Goal: Answer question/provide support: Share knowledge or assist other users

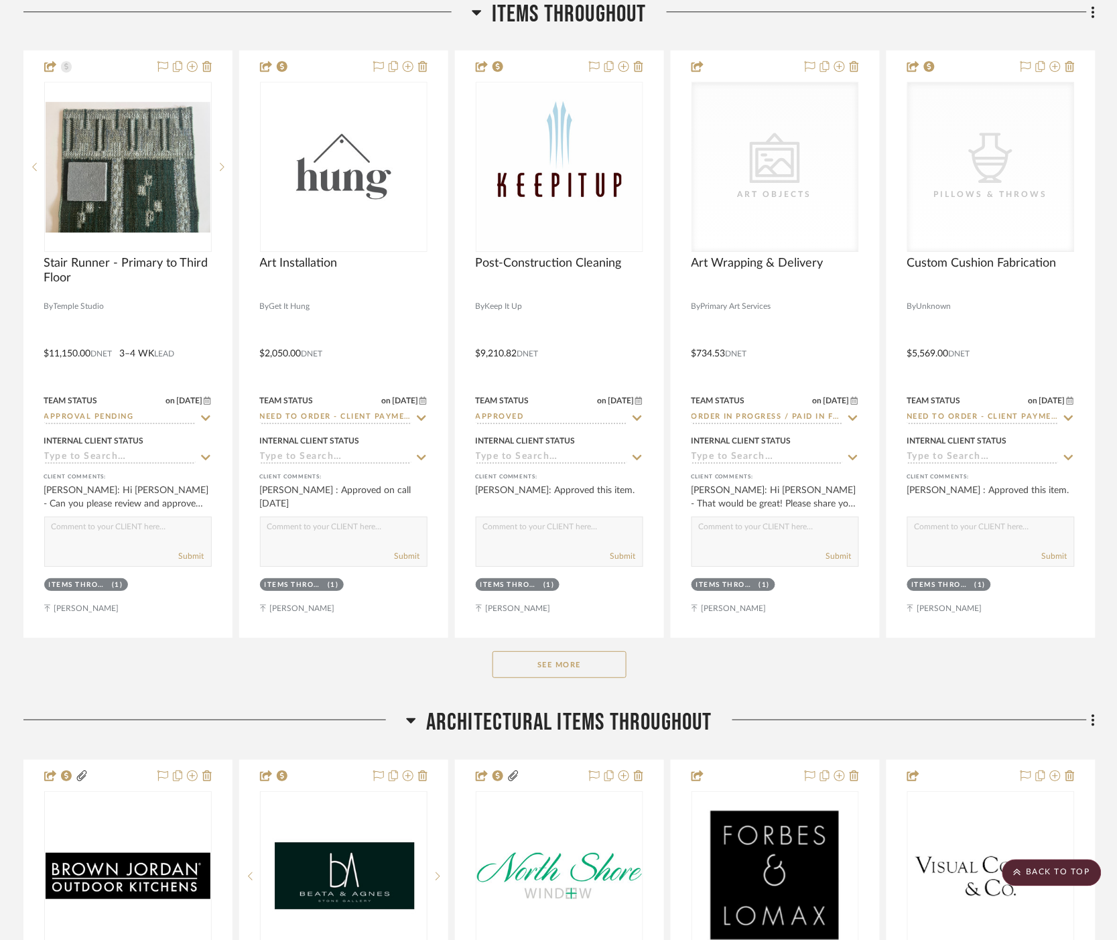
scroll to position [1191, 0]
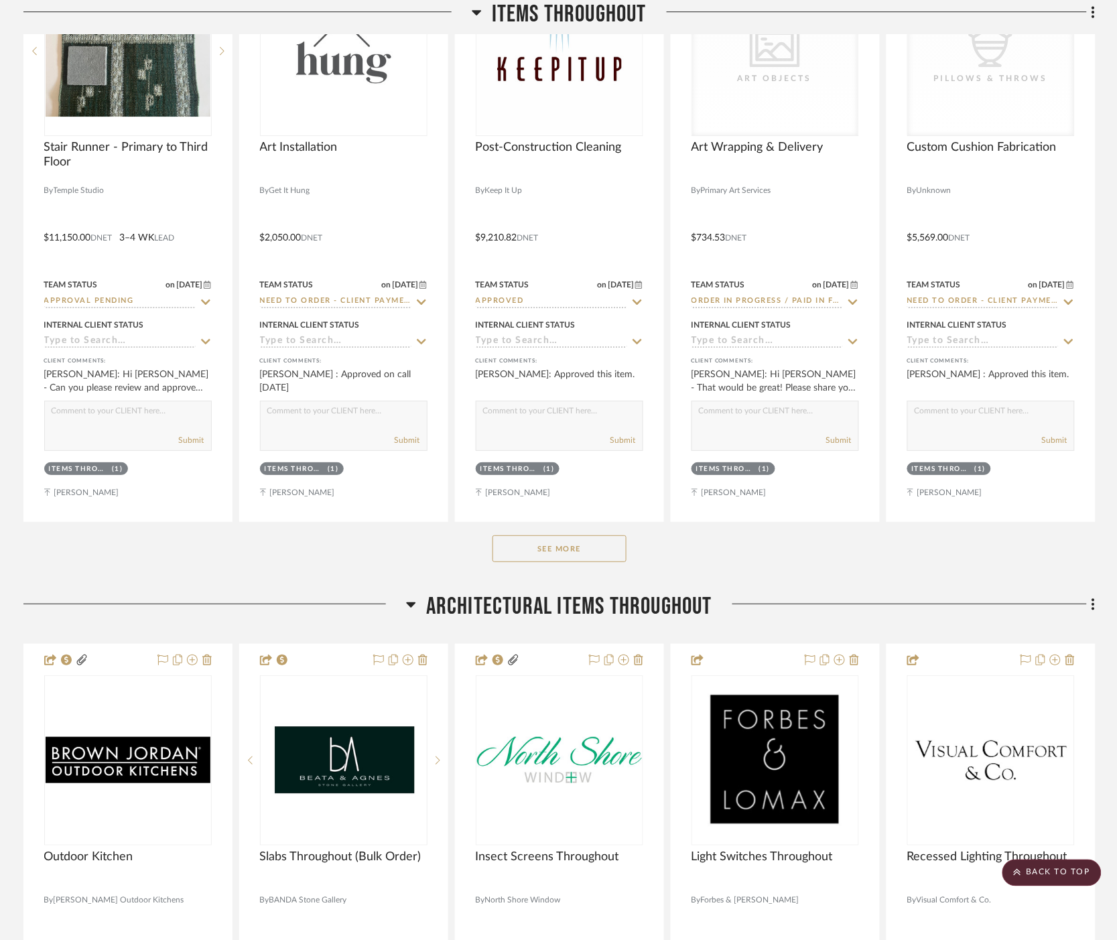
click at [608, 547] on button "See More" at bounding box center [559, 548] width 134 height 27
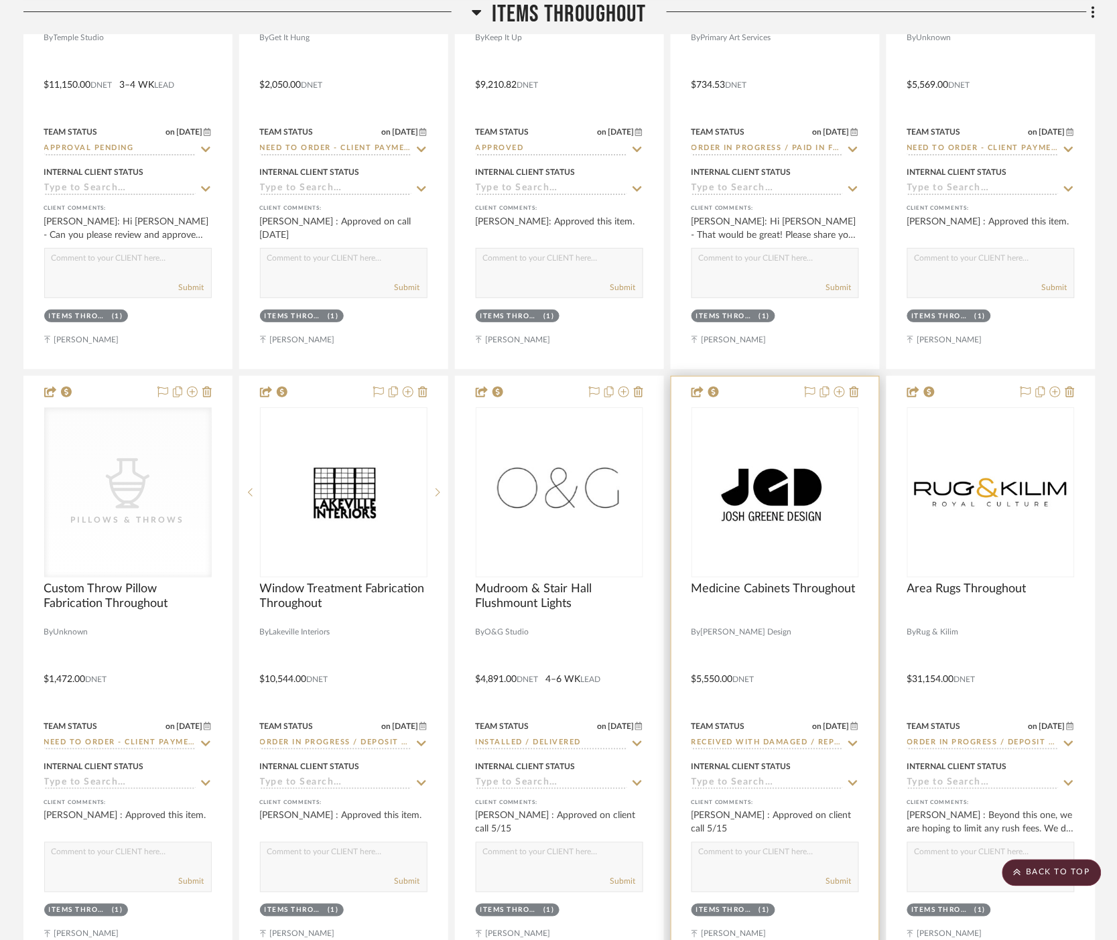
scroll to position [1563, 0]
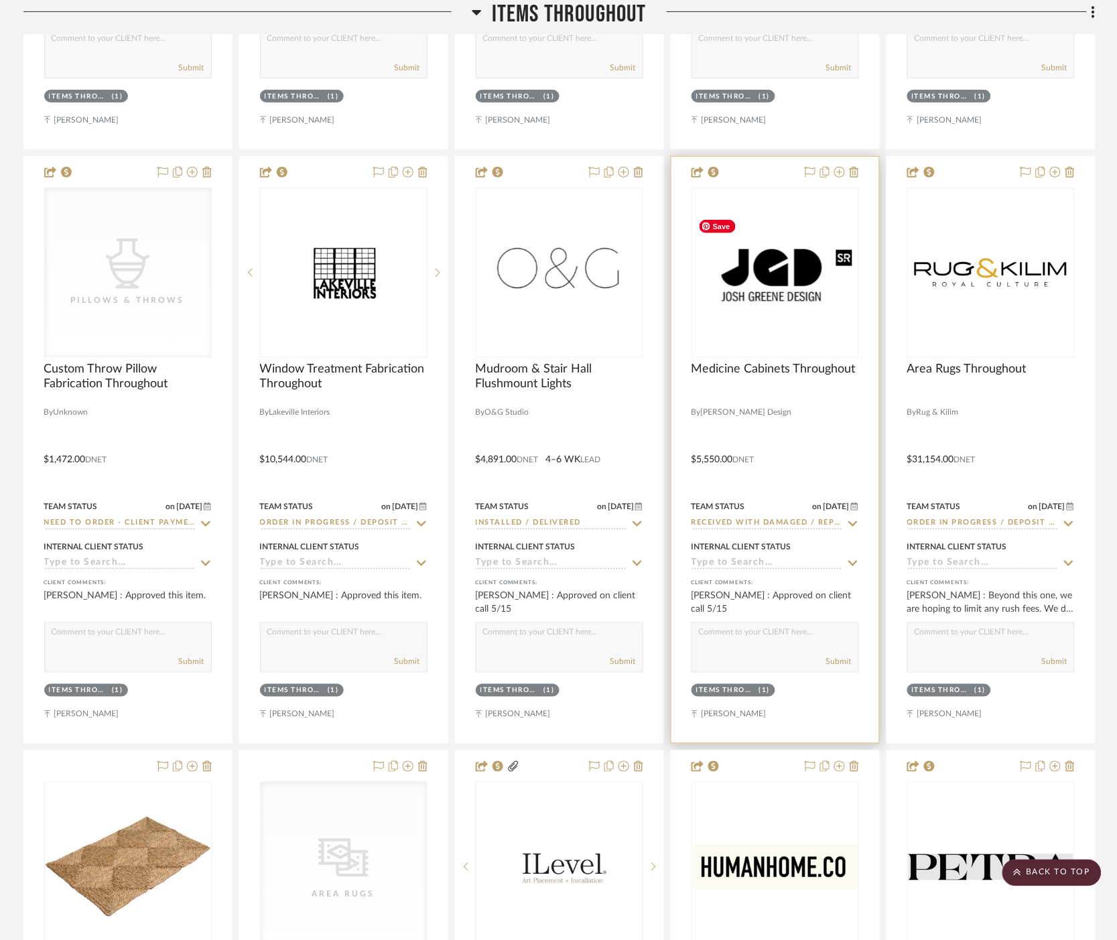
click at [792, 285] on img "0" at bounding box center [775, 272] width 165 height 121
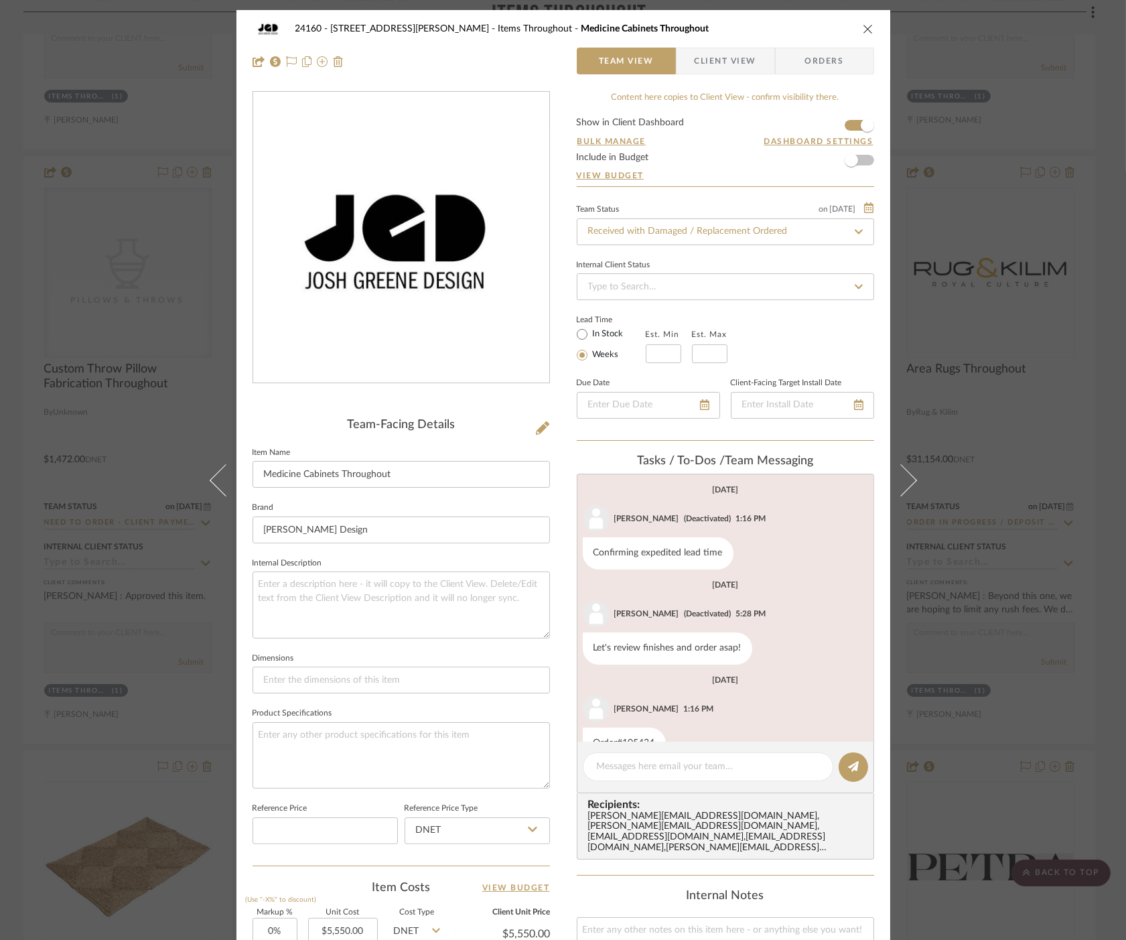
scroll to position [236, 0]
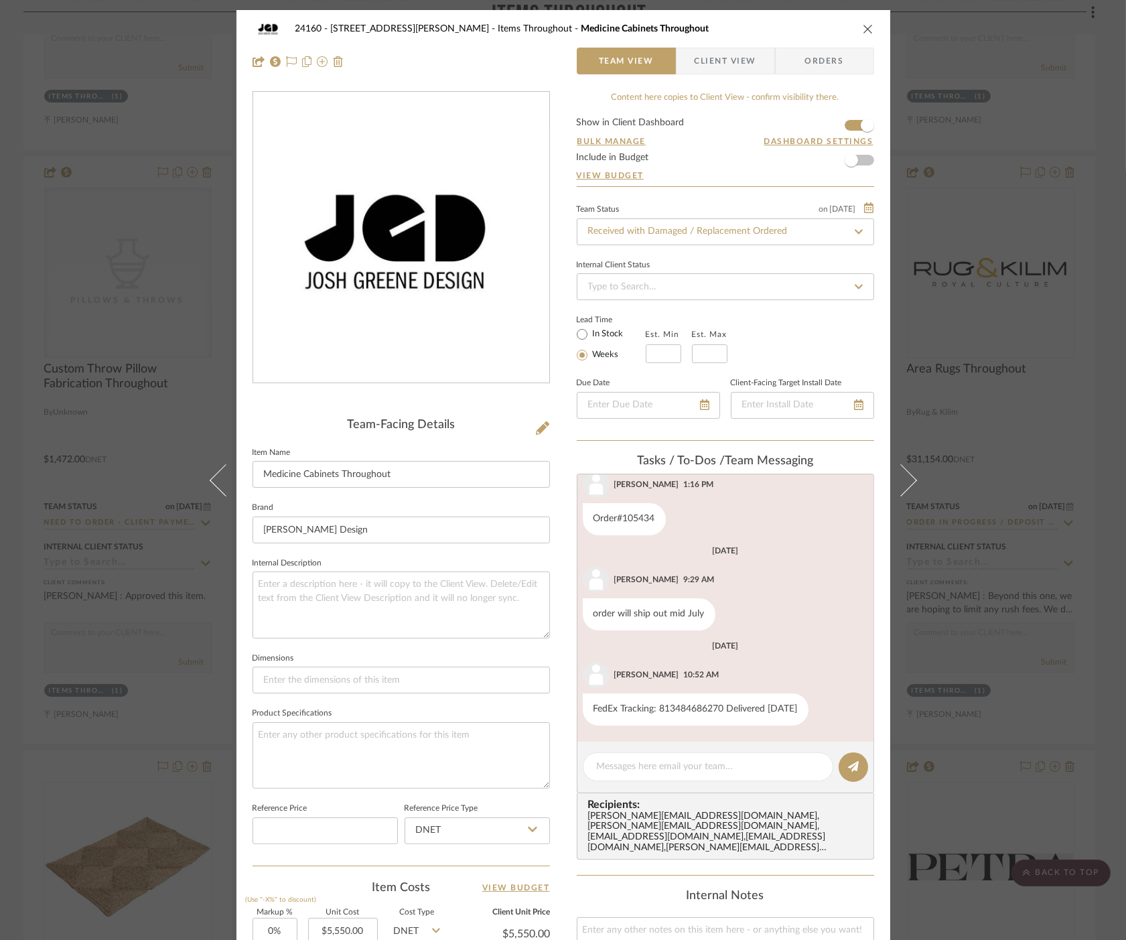
click at [850, 226] on fa-icon at bounding box center [859, 232] width 19 height 16
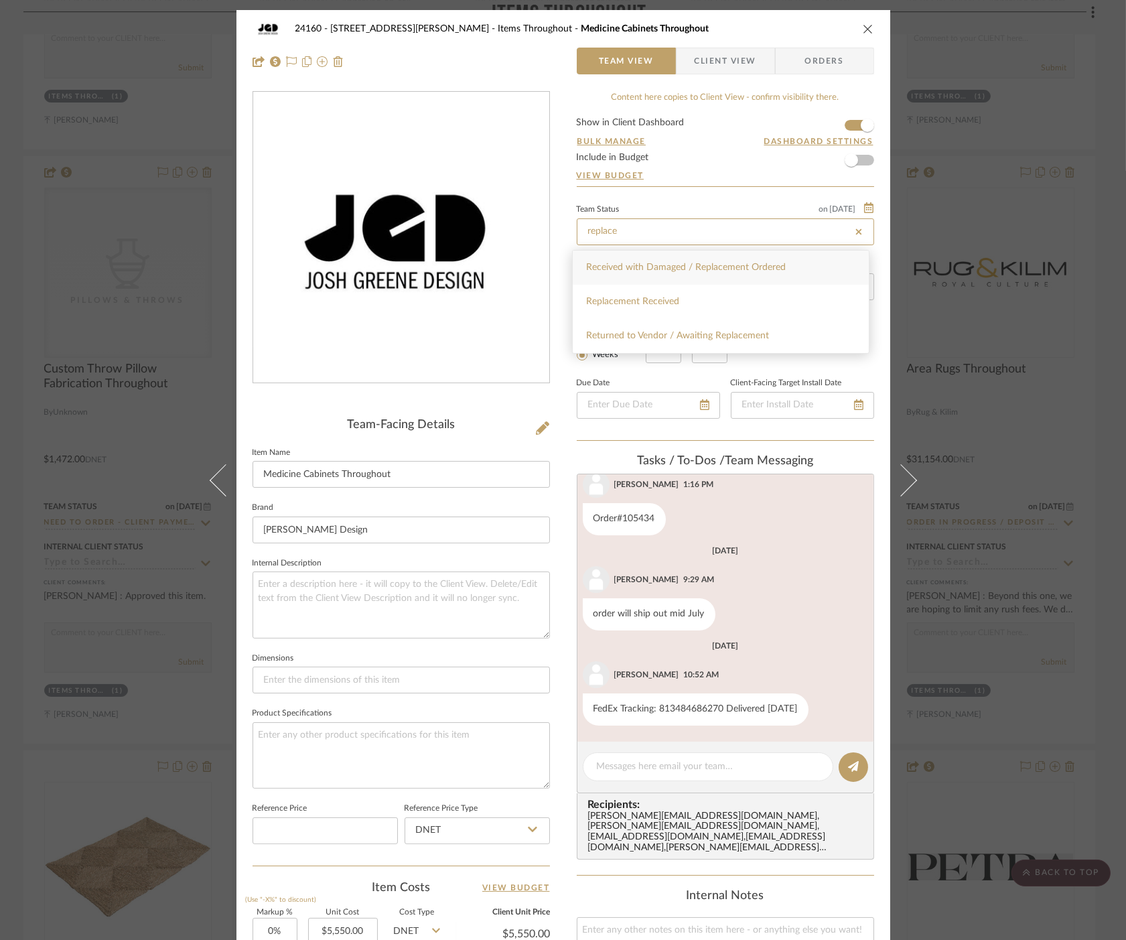
type input "Received with Damaged / Replacement Ordered"
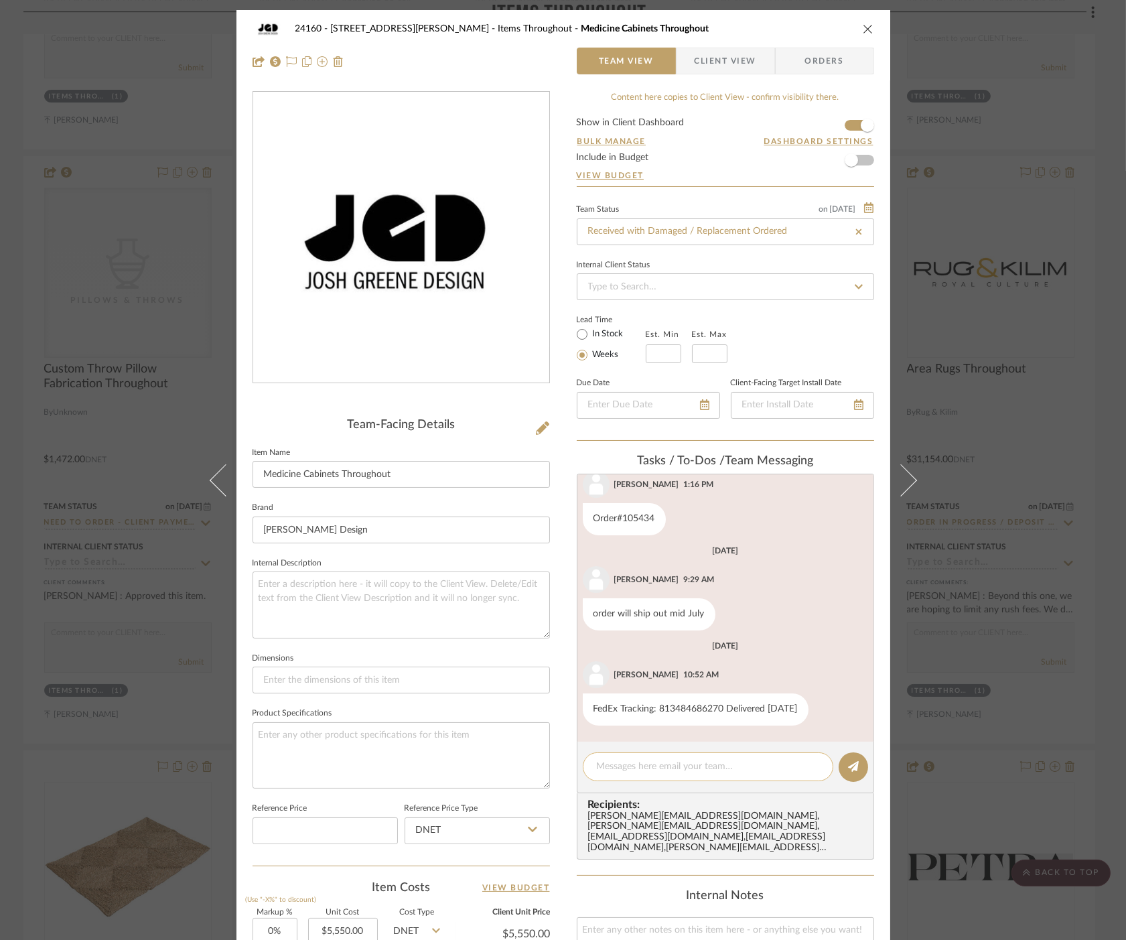
click at [727, 759] on div at bounding box center [708, 766] width 251 height 29
click at [734, 765] on textarea at bounding box center [708, 767] width 222 height 14
paste textarea "884917972970"
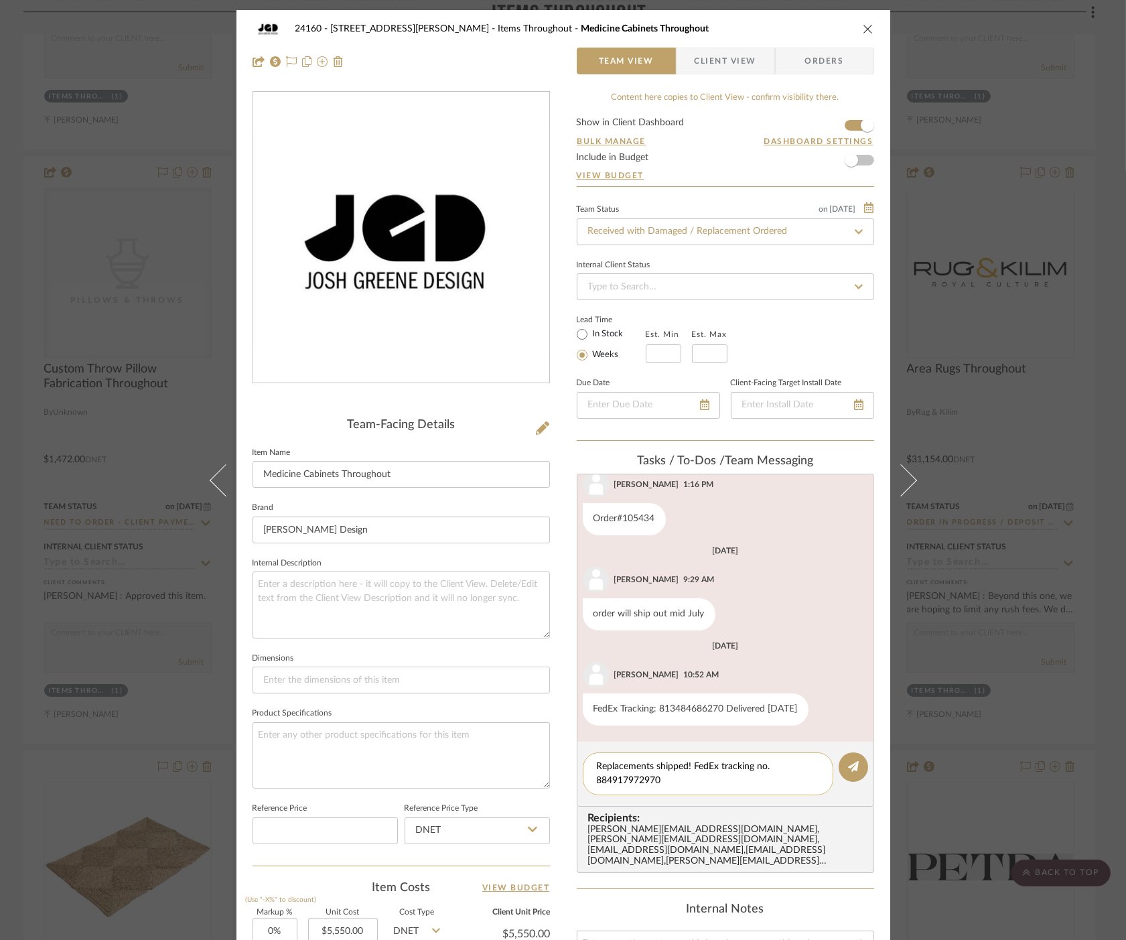
scroll to position [0, 0]
type textarea "Replacements shipped! FedEx tracking no. 884917972970, shipping directly to site"
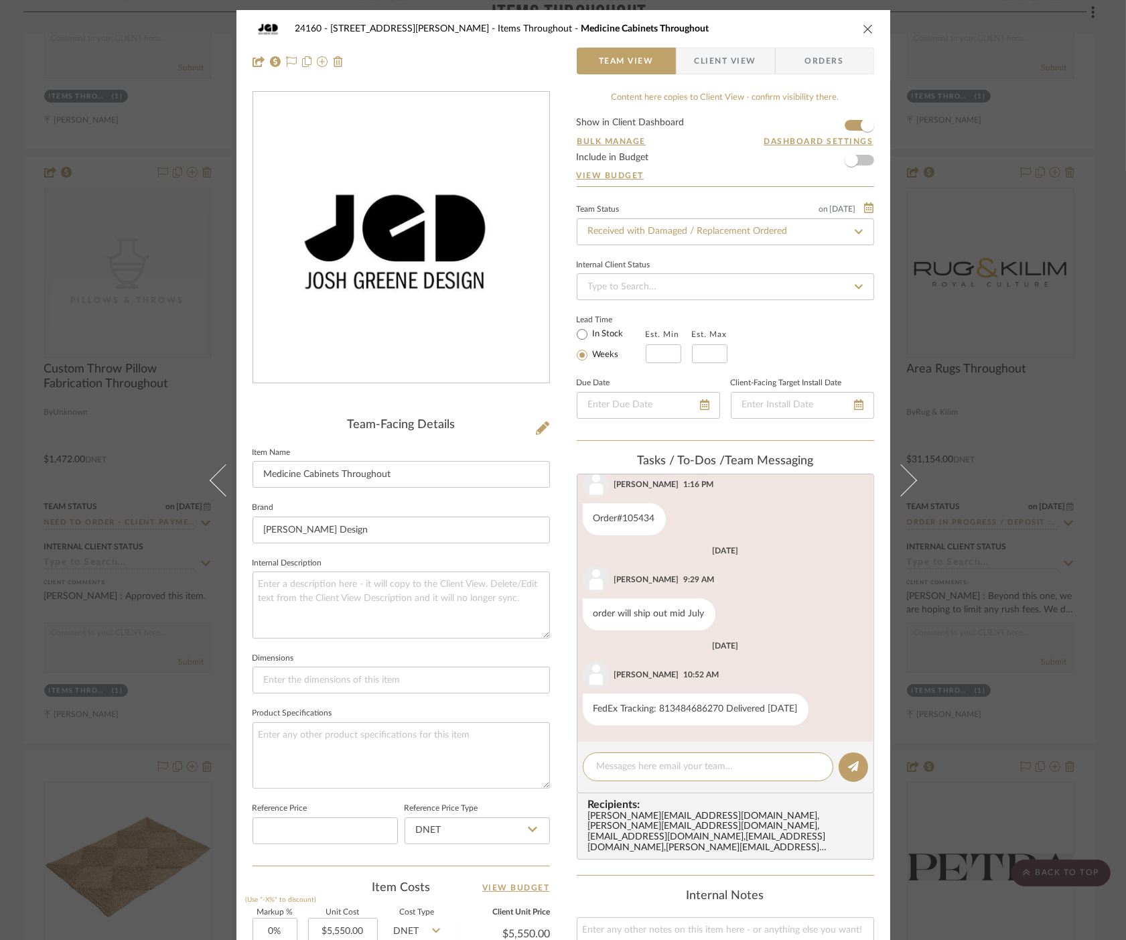
click at [1085, 332] on div "24160 - [STREET_ADDRESS] - [PERSON_NAME] Items Throughout Medicine Cabinets Thr…" at bounding box center [563, 470] width 1126 height 940
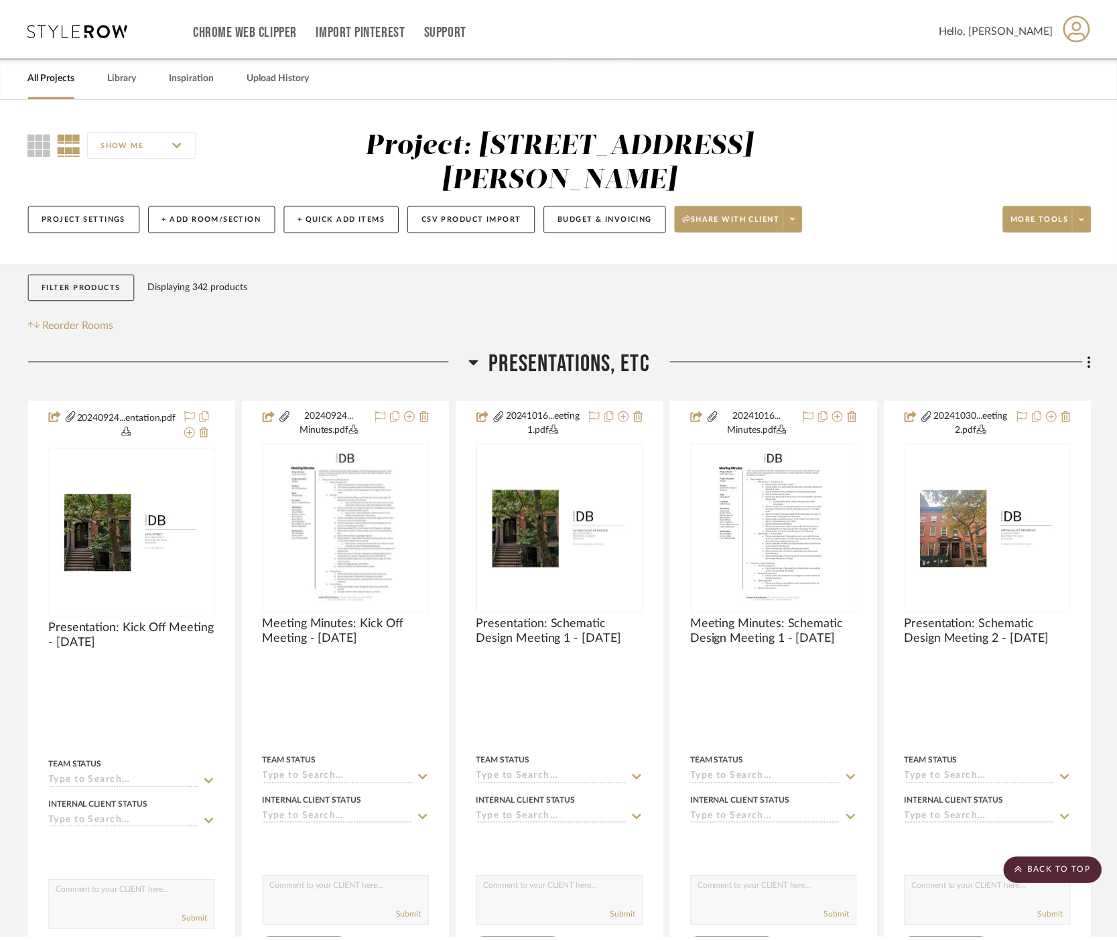
scroll to position [1563, 0]
